Goal: Navigation & Orientation: Find specific page/section

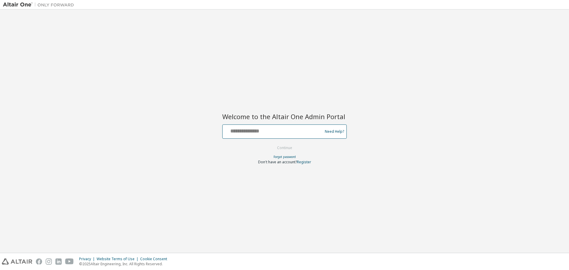
click at [259, 133] on input "text" at bounding box center [273, 130] width 97 height 9
type input "**********"
click at [292, 146] on button "Continue" at bounding box center [285, 147] width 28 height 9
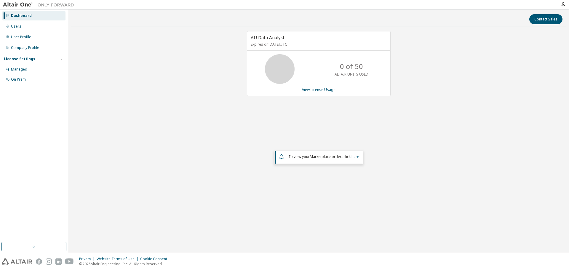
click at [194, 143] on div "AU Data Analyst Expires on [DATE] UTC 0 of 50 ALTAIR UNITS USED View License Us…" at bounding box center [318, 118] width 495 height 175
click at [194, 144] on div "AU Data Analyst Expires on [DATE] UTC 0 of 50 ALTAIR UNITS USED View License Us…" at bounding box center [318, 118] width 495 height 175
click at [190, 143] on div "AU Data Analyst Expires on [DATE] UTC 0 of 50 ALTAIR UNITS USED View License Us…" at bounding box center [318, 118] width 495 height 175
click at [150, 157] on div "AU Data Analyst Expires on [DATE] UTC 0 of 50 ALTAIR UNITS USED View License Us…" at bounding box center [318, 118] width 495 height 175
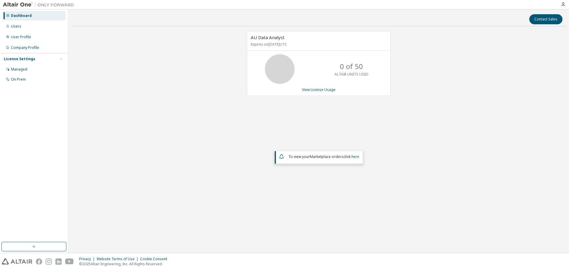
click at [118, 165] on div "AU Data Analyst Expires on [DATE] UTC 0 of 50 ALTAIR UNITS USED View License Us…" at bounding box center [318, 118] width 495 height 175
click at [119, 163] on div "AU Data Analyst Expires on [DATE] UTC 0 of 50 ALTAIR UNITS USED View License Us…" at bounding box center [318, 118] width 495 height 175
click at [125, 151] on div "AU Data Analyst Expires on [DATE] UTC 0 of 50 ALTAIR UNITS USED View License Us…" at bounding box center [318, 118] width 495 height 175
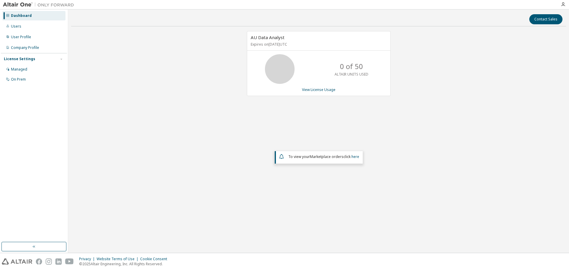
click at [64, 169] on div "Dashboard Users User Profile Company Profile License Settings Managed On Prem" at bounding box center [34, 125] width 66 height 231
click at [62, 176] on div "Dashboard Users User Profile Company Profile License Settings Managed On Prem" at bounding box center [34, 125] width 66 height 231
click at [63, 175] on div "Dashboard Users User Profile Company Profile License Settings Managed On Prem" at bounding box center [34, 125] width 66 height 231
